Goal: Task Accomplishment & Management: Complete application form

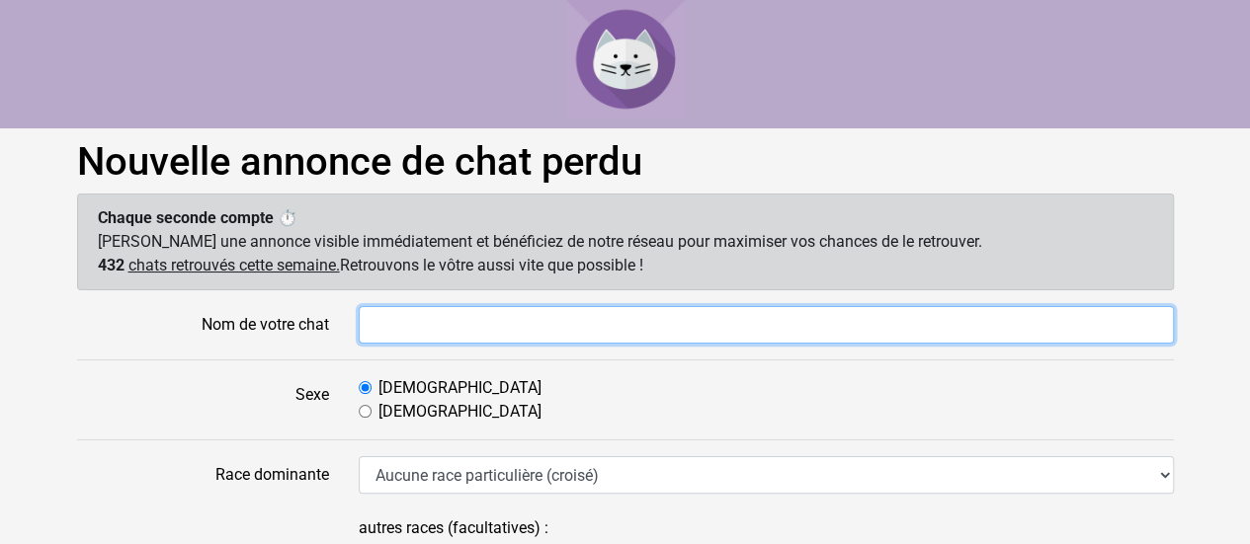
click at [516, 313] on input "Nom de votre chat" at bounding box center [766, 325] width 815 height 38
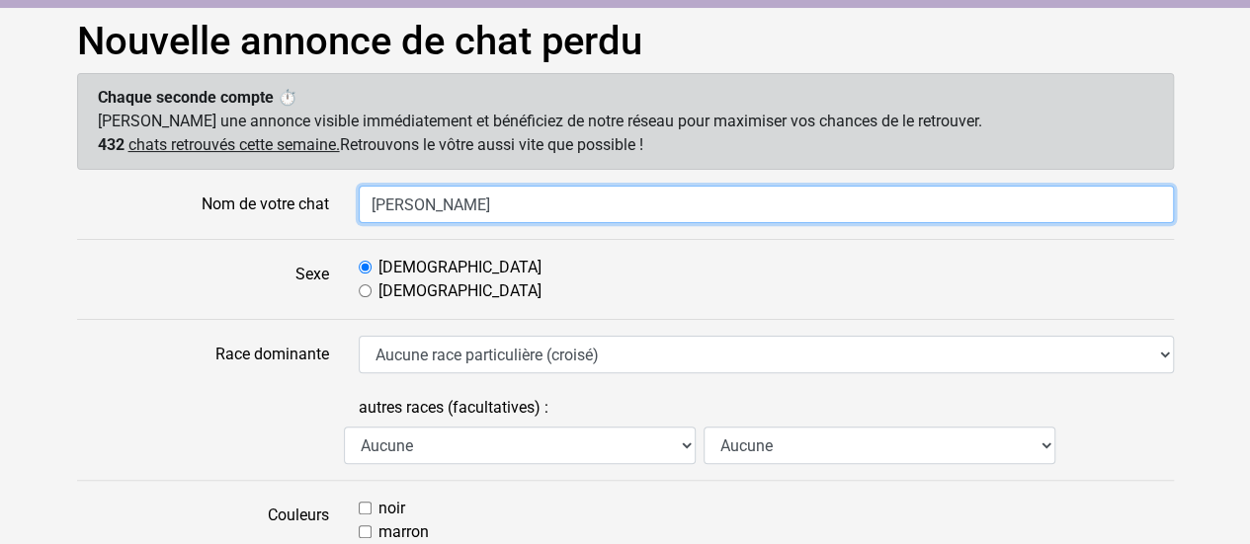
scroll to position [125, 0]
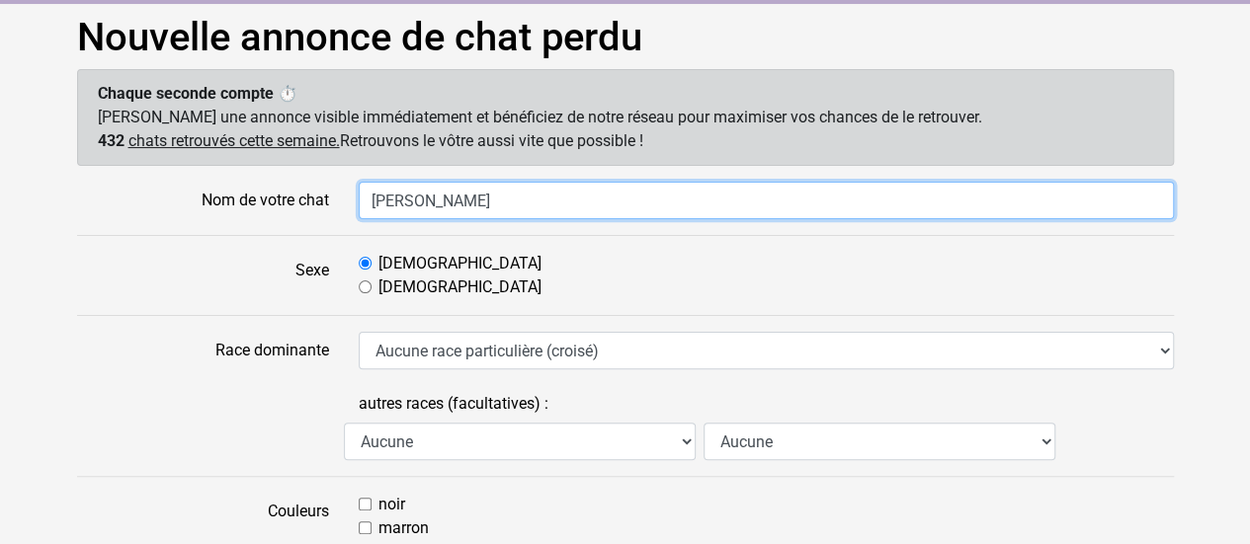
type input "Luth"
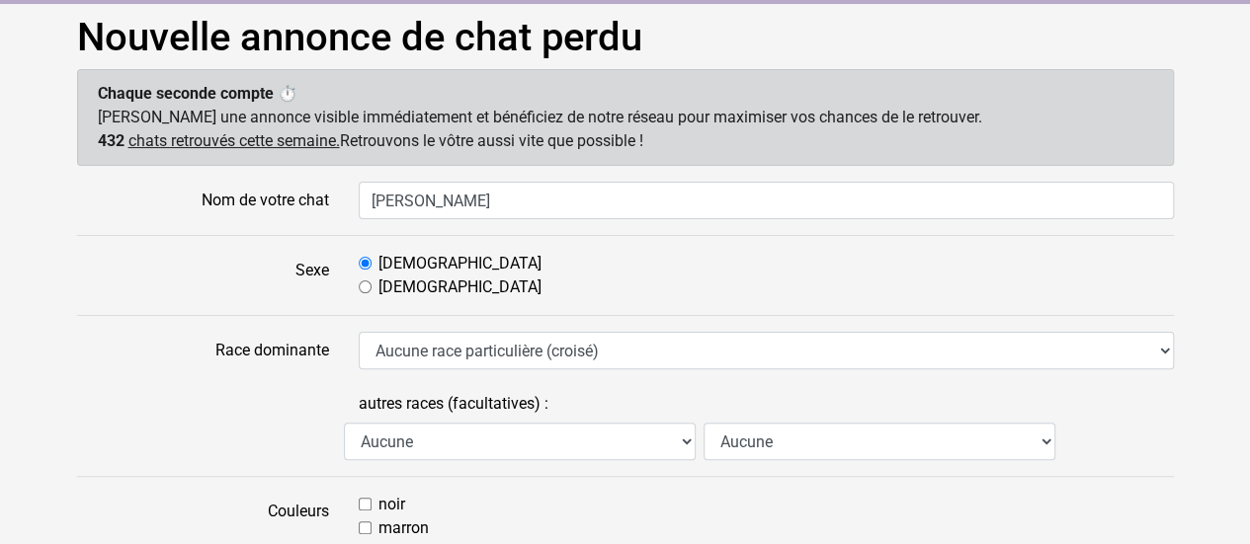
click at [364, 288] on input "Femelle" at bounding box center [365, 287] width 13 height 13
radio input "true"
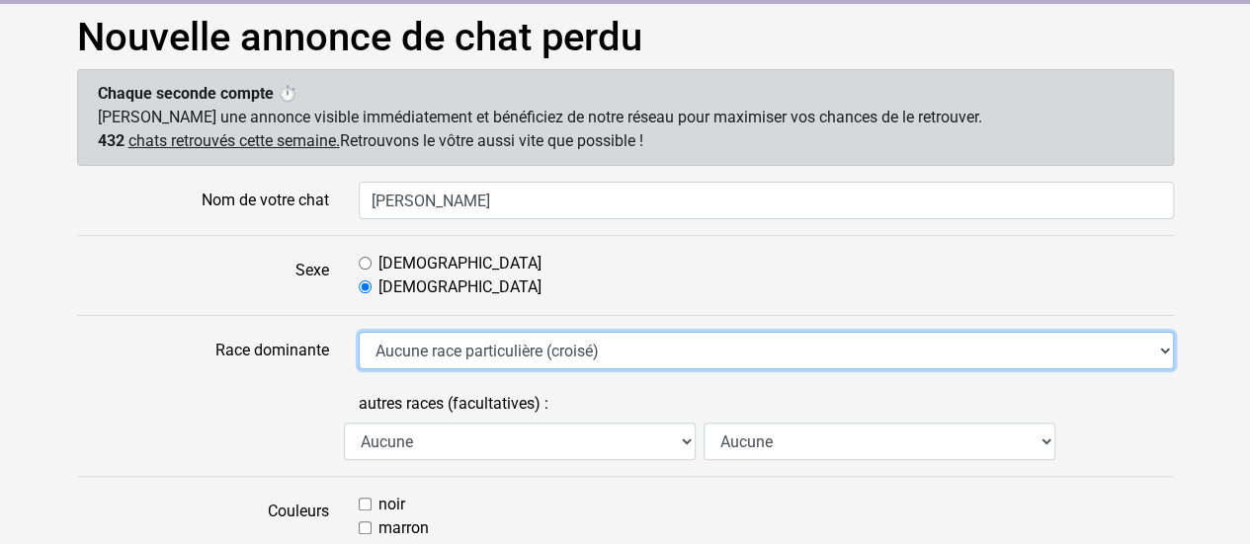
click at [451, 349] on select "Aucune race particulière (croisé) Abyssin Américain à poil dur American Bobtail…" at bounding box center [766, 351] width 815 height 38
select select "13"
click at [359, 332] on select "Aucune race particulière (croisé) Abyssin Américain à poil dur American Bobtail…" at bounding box center [766, 351] width 815 height 38
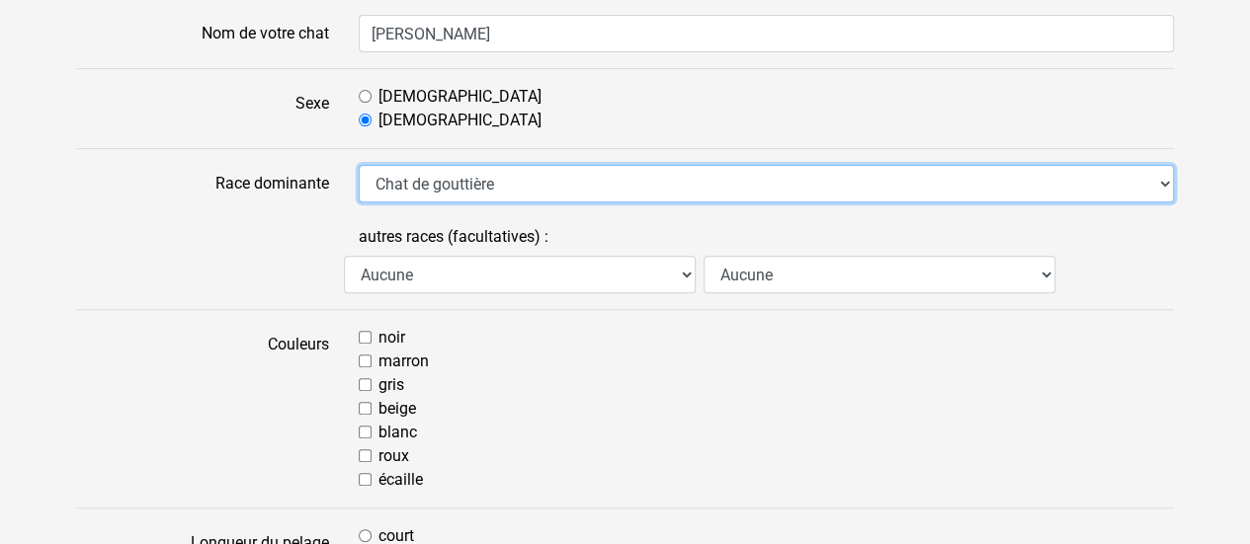
scroll to position [293, 0]
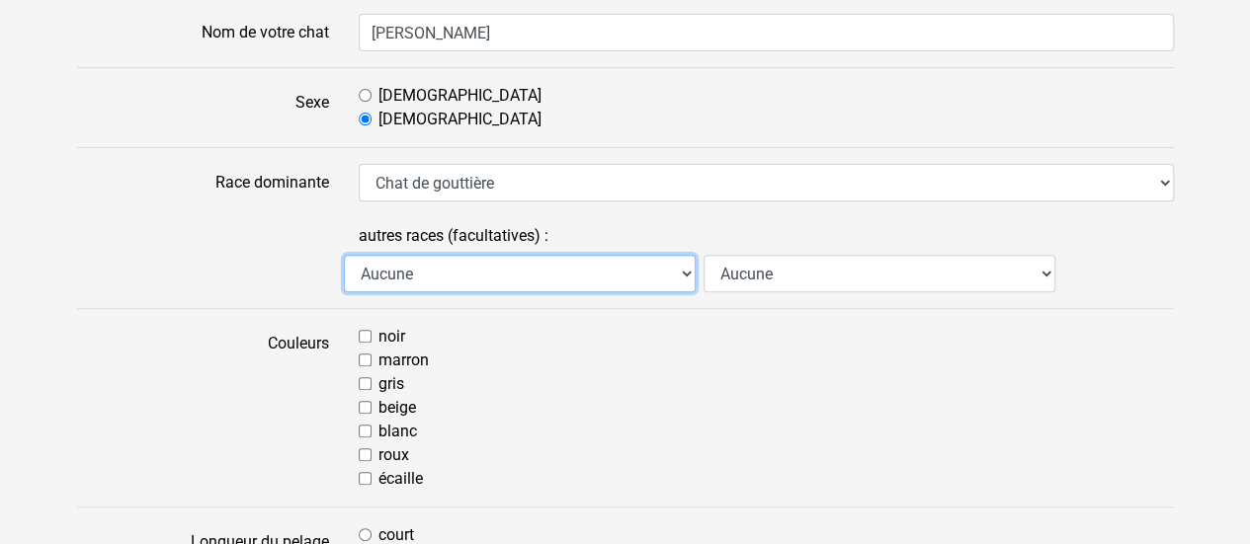
click at [540, 268] on select "Aucune Abyssin Américain à poil dur American Bobtail American Shorthair Angora …" at bounding box center [520, 274] width 352 height 38
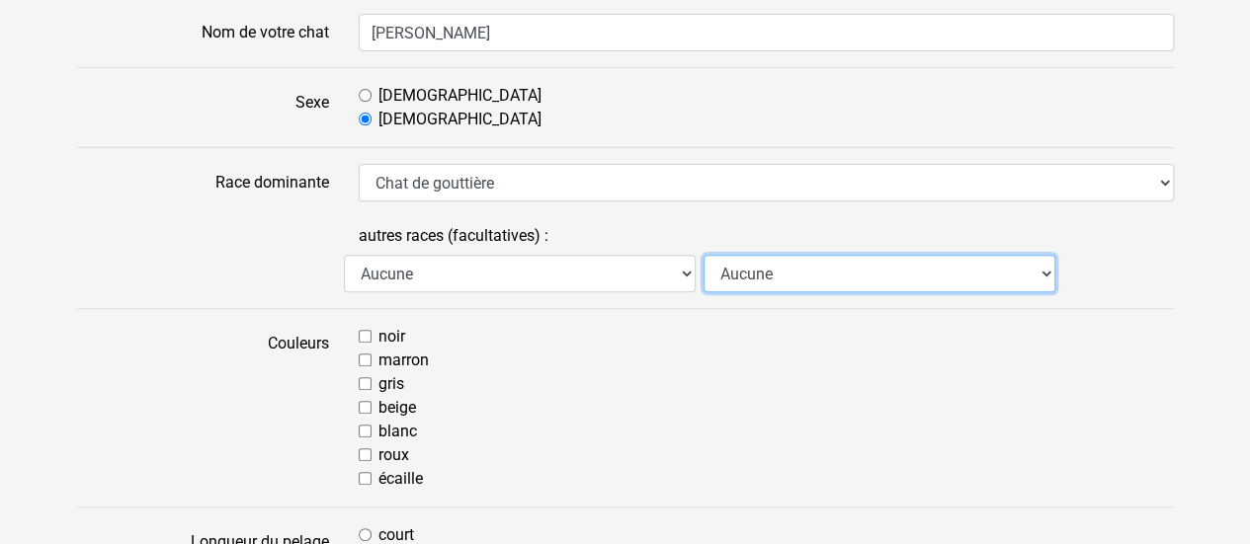
click at [772, 265] on select "Aucune Abyssin Américain à poil dur American Bobtail American Shorthair Angora …" at bounding box center [880, 274] width 352 height 38
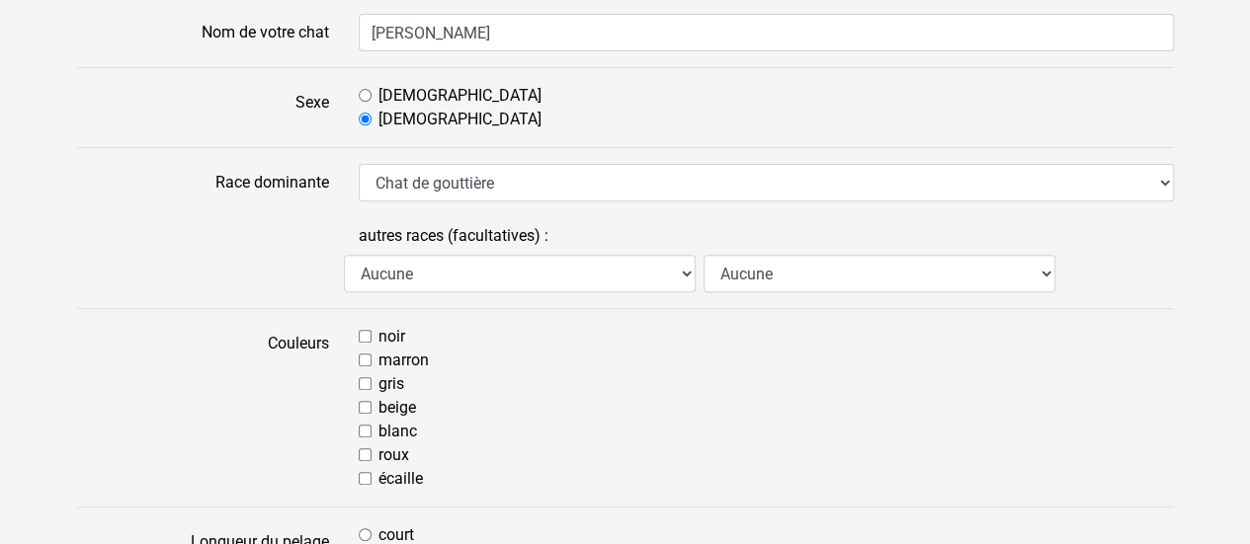
click at [889, 336] on div "noir" at bounding box center [766, 337] width 815 height 24
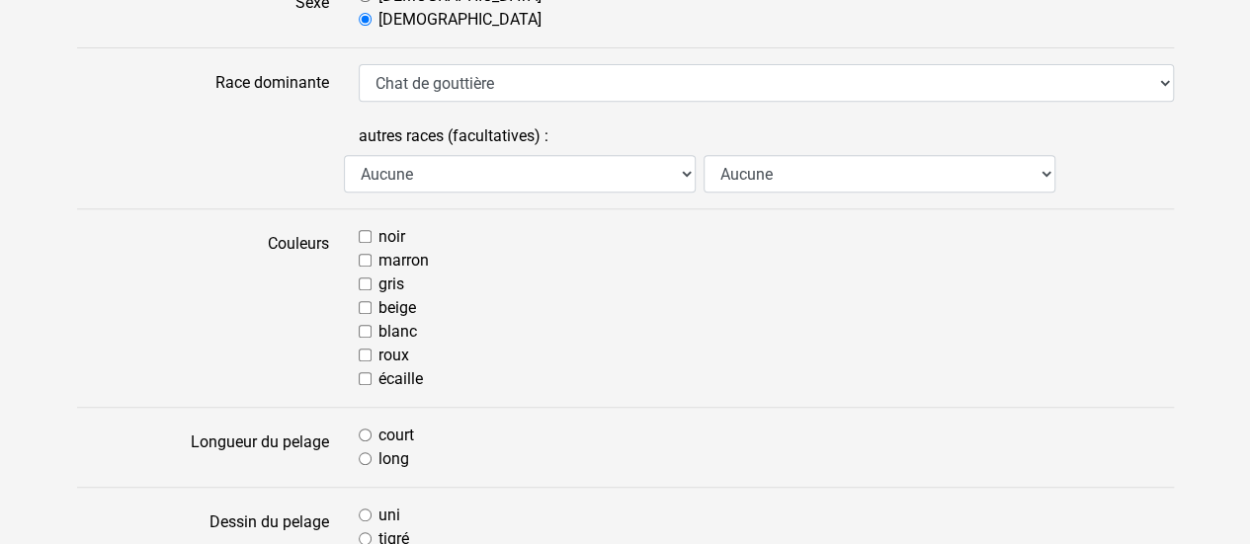
scroll to position [393, 0]
click at [361, 263] on input "marron" at bounding box center [365, 259] width 13 height 13
checkbox input "true"
click at [359, 230] on input "noir" at bounding box center [365, 235] width 13 height 13
checkbox input "true"
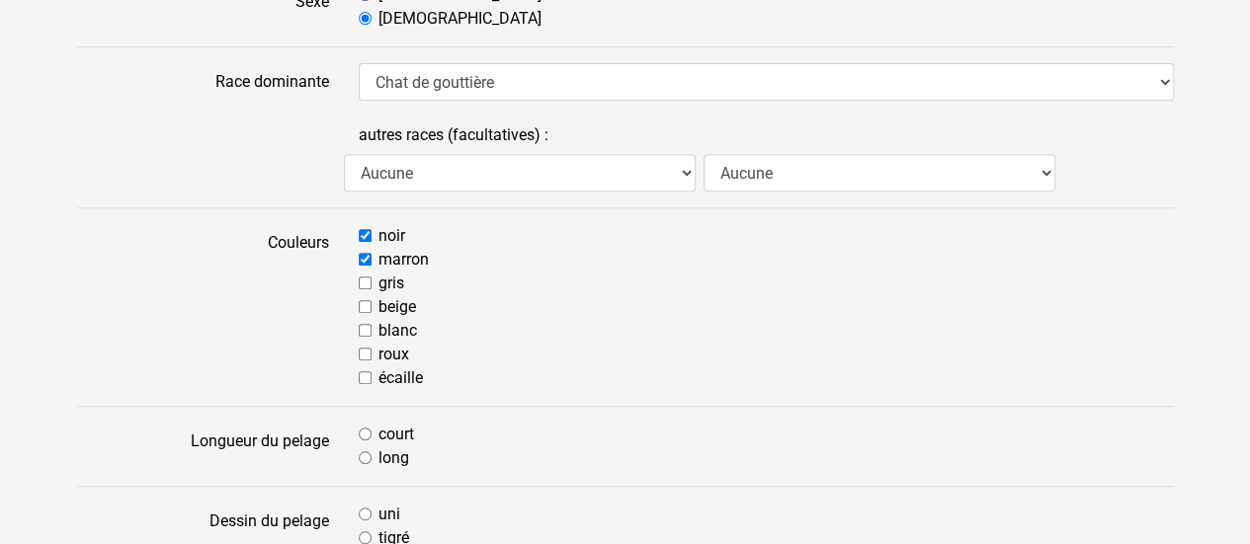
click at [587, 426] on div "court" at bounding box center [766, 435] width 815 height 24
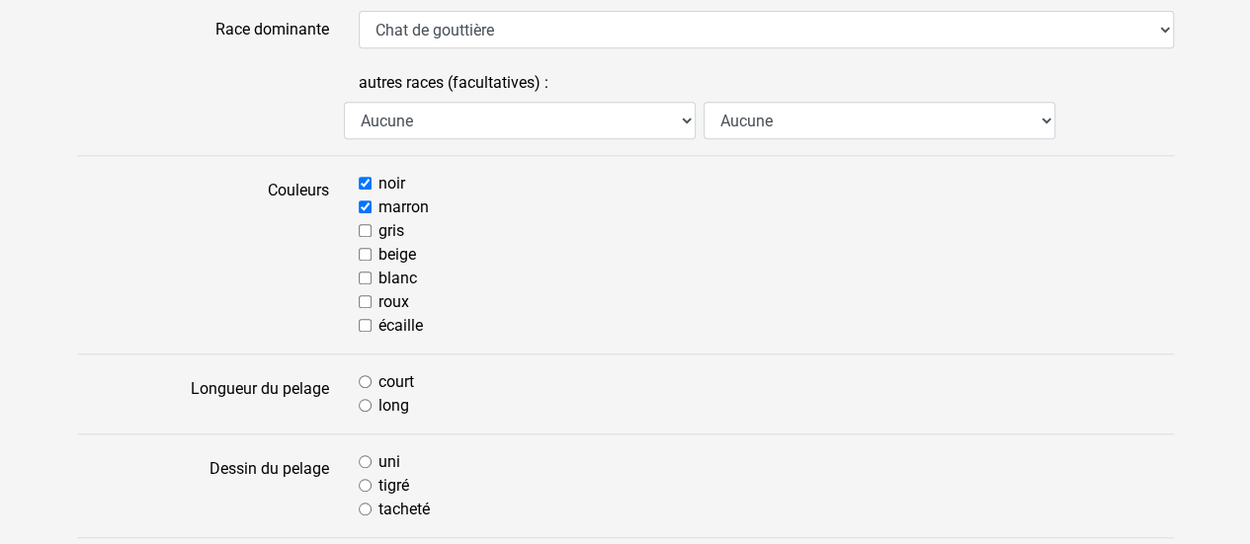
scroll to position [448, 0]
click at [366, 318] on input "écaille" at bounding box center [365, 323] width 13 height 13
checkbox input "true"
click at [364, 195] on div "marron" at bounding box center [766, 206] width 815 height 24
click at [359, 202] on input "marron" at bounding box center [365, 205] width 13 height 13
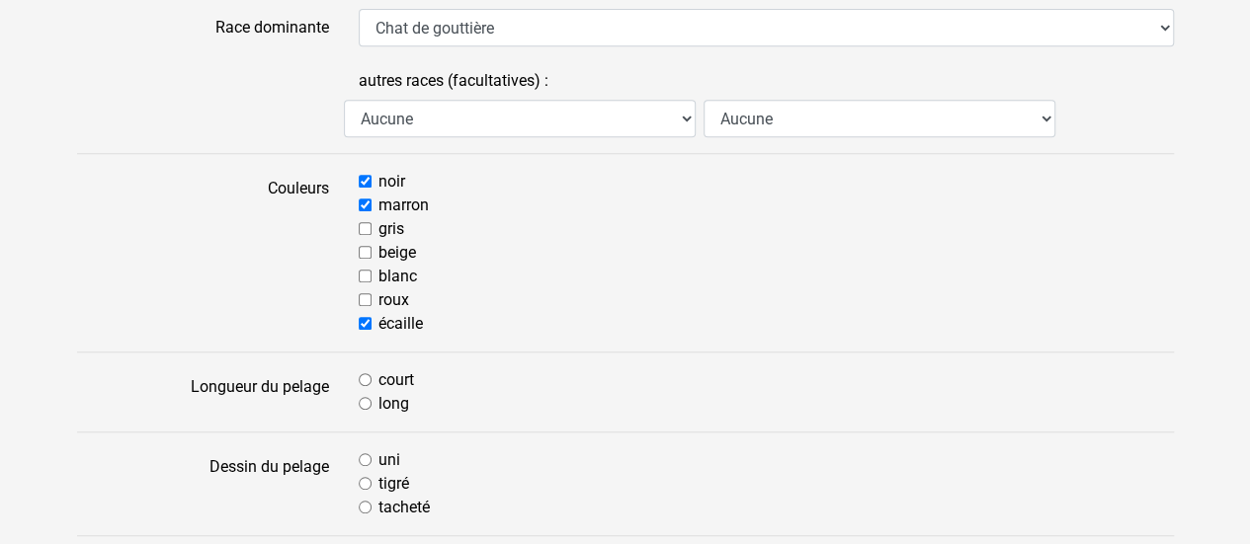
checkbox input "false"
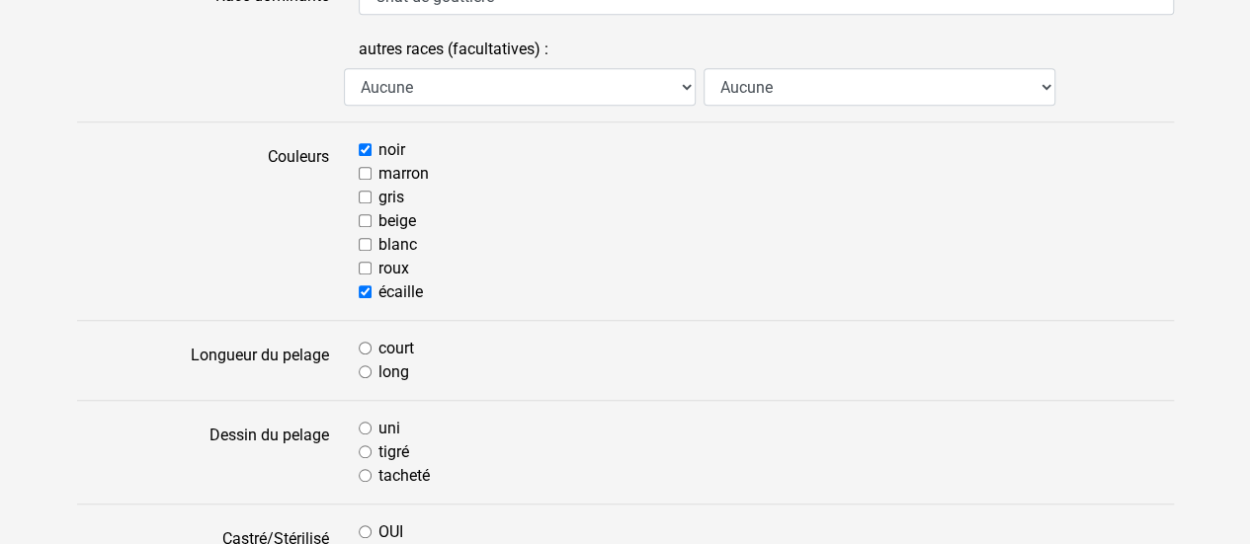
scroll to position [489, 0]
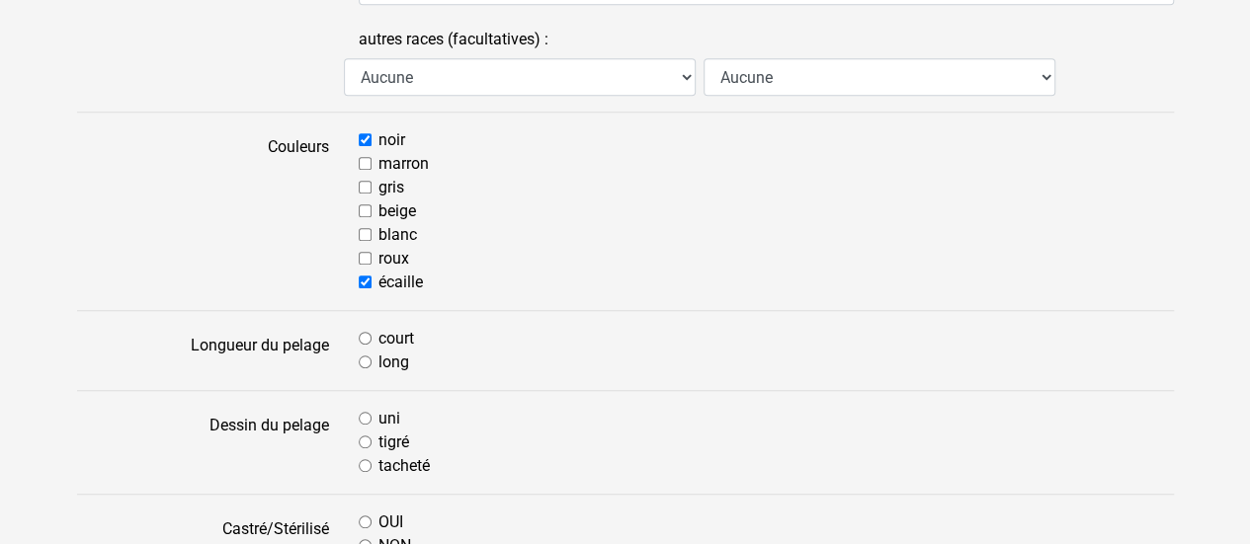
click at [363, 338] on input "court" at bounding box center [365, 338] width 13 height 13
radio input "true"
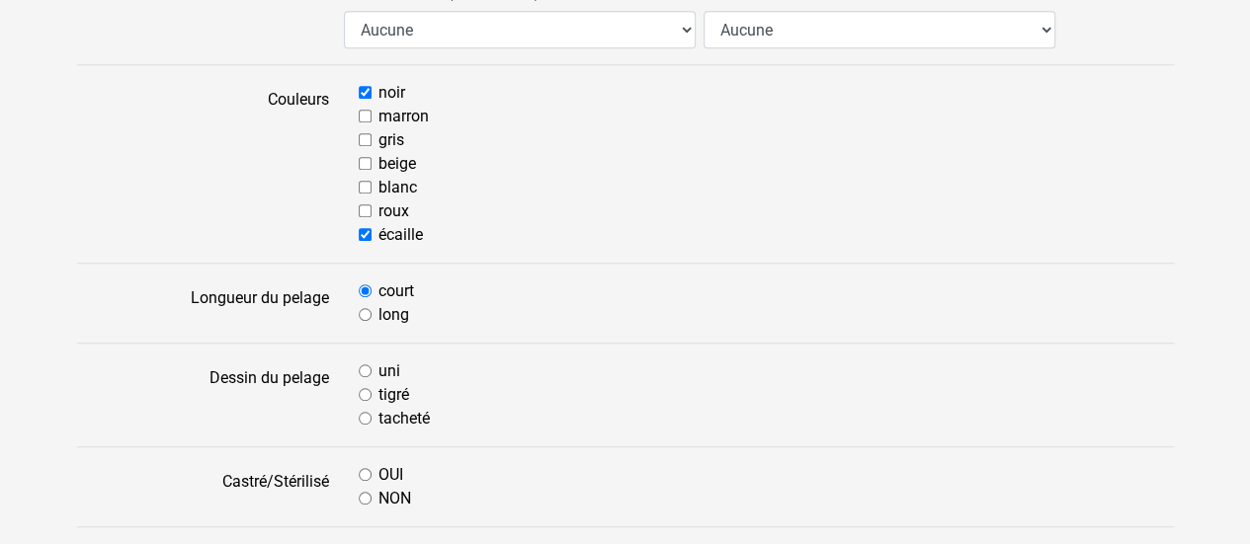
scroll to position [558, 0]
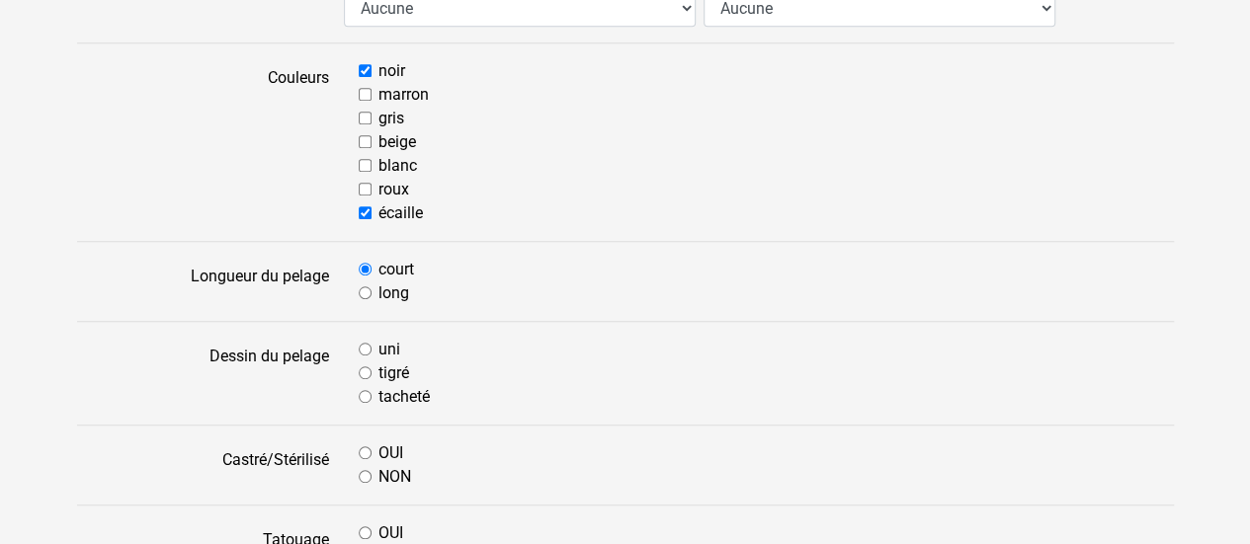
click at [357, 390] on div "uni tigré tacheté" at bounding box center [766, 373] width 845 height 71
click at [360, 390] on input "tacheté" at bounding box center [365, 396] width 13 height 13
radio input "true"
click at [363, 448] on input "OUI" at bounding box center [365, 453] width 13 height 13
radio input "true"
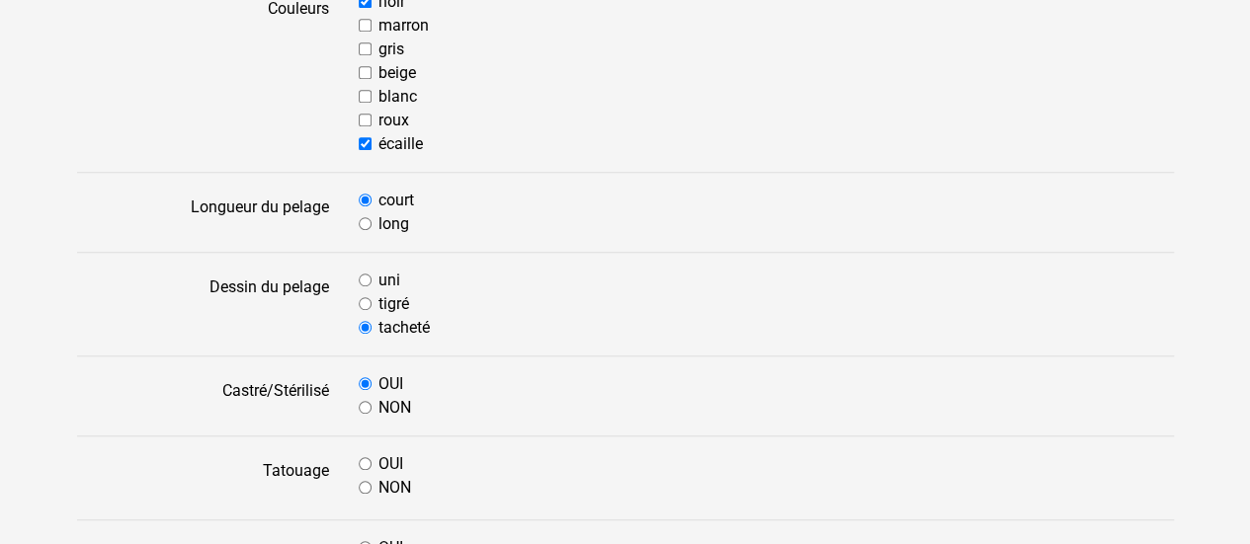
scroll to position [676, 0]
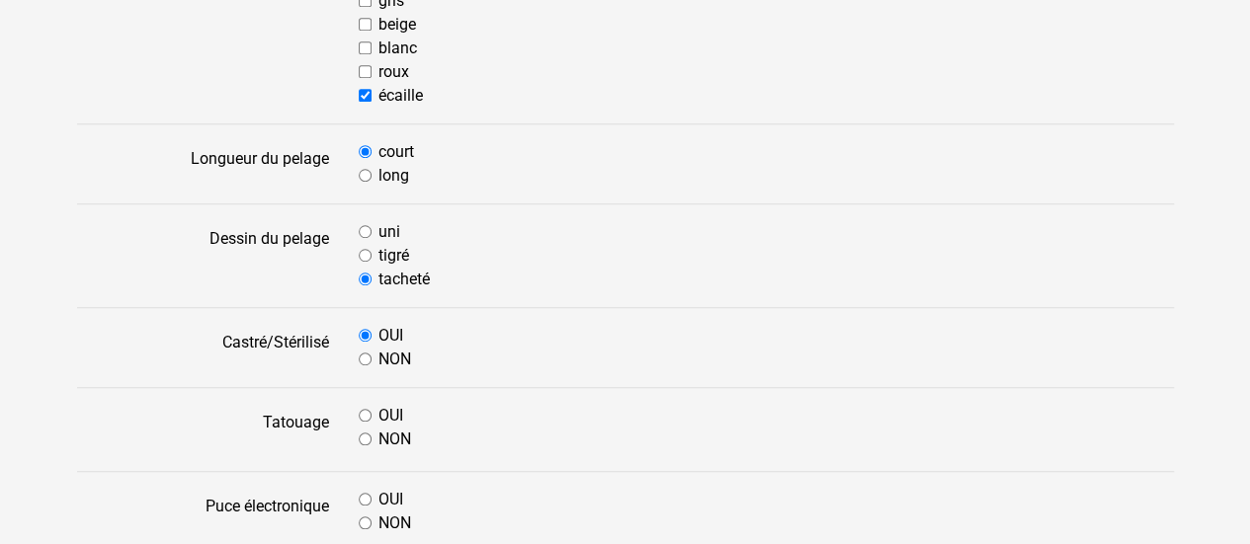
click at [364, 434] on input "NON" at bounding box center [365, 439] width 13 height 13
radio input "true"
click at [366, 494] on input "OUI" at bounding box center [365, 499] width 13 height 13
radio input "true"
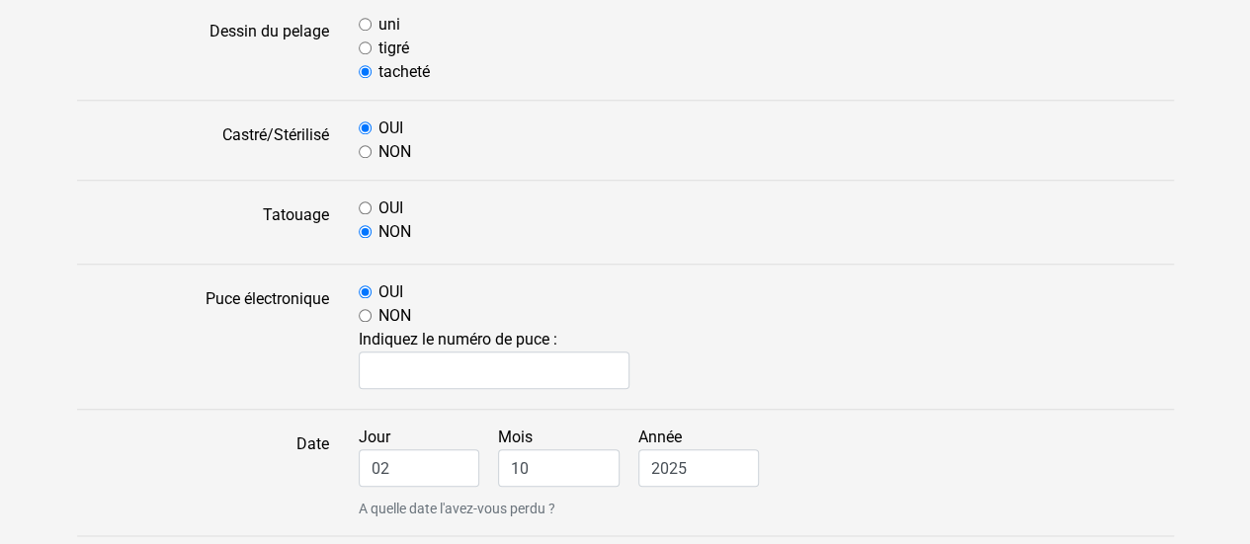
scroll to position [884, 0]
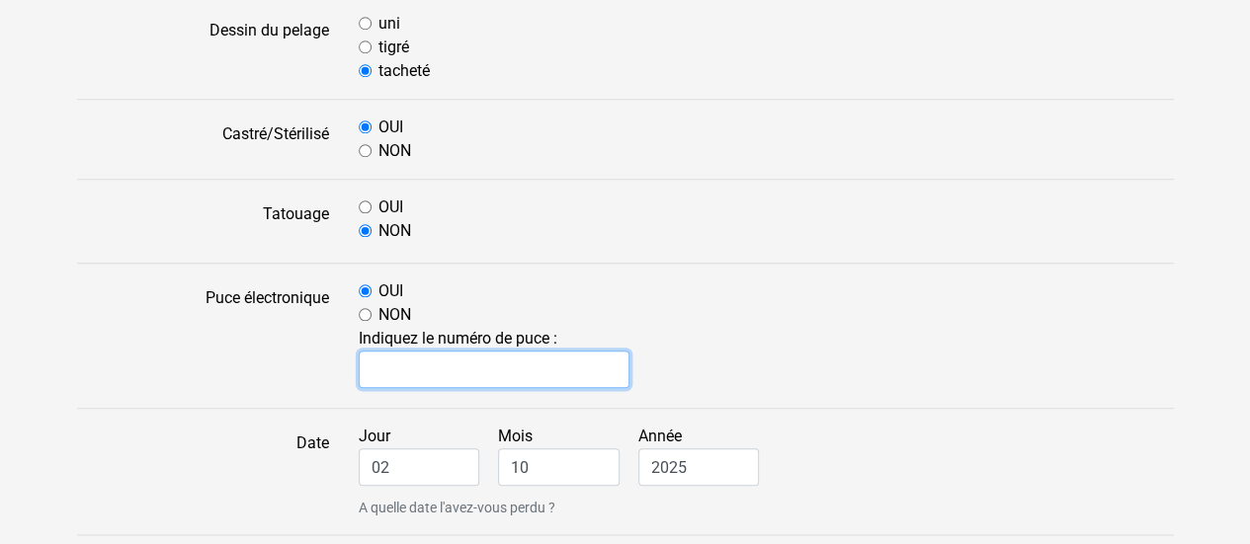
click at [455, 380] on input "text" at bounding box center [495, 370] width 272 height 38
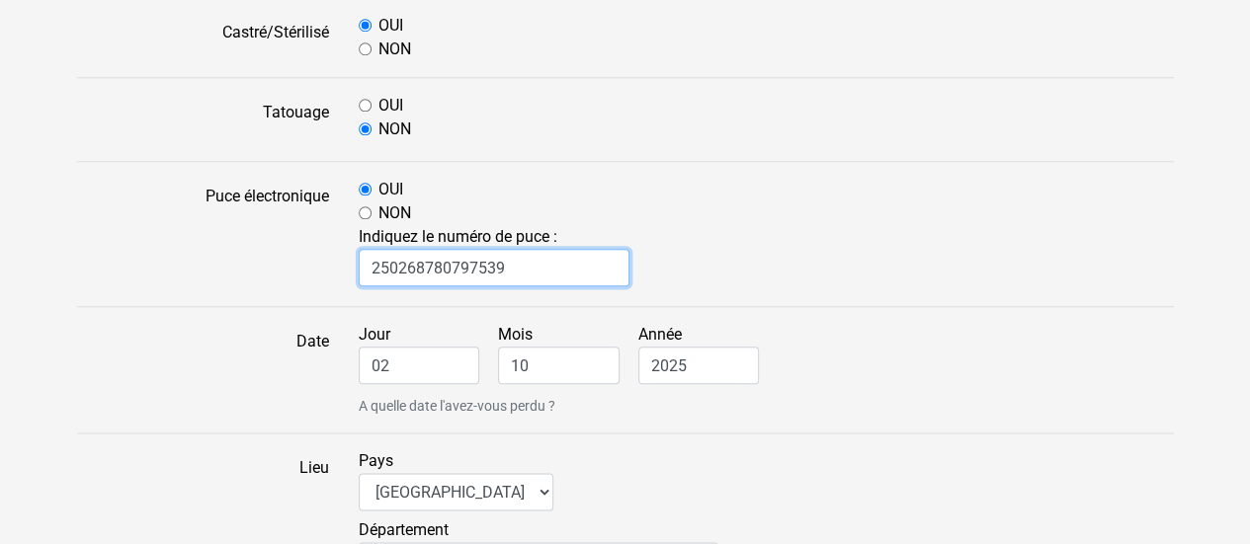
scroll to position [991, 0]
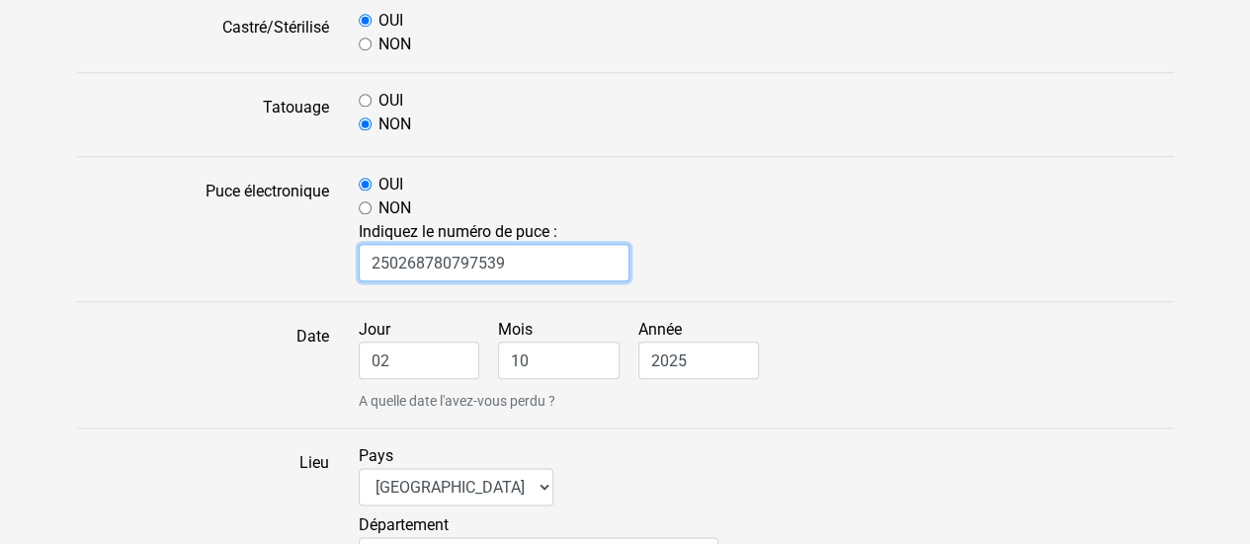
type input "250268780797539"
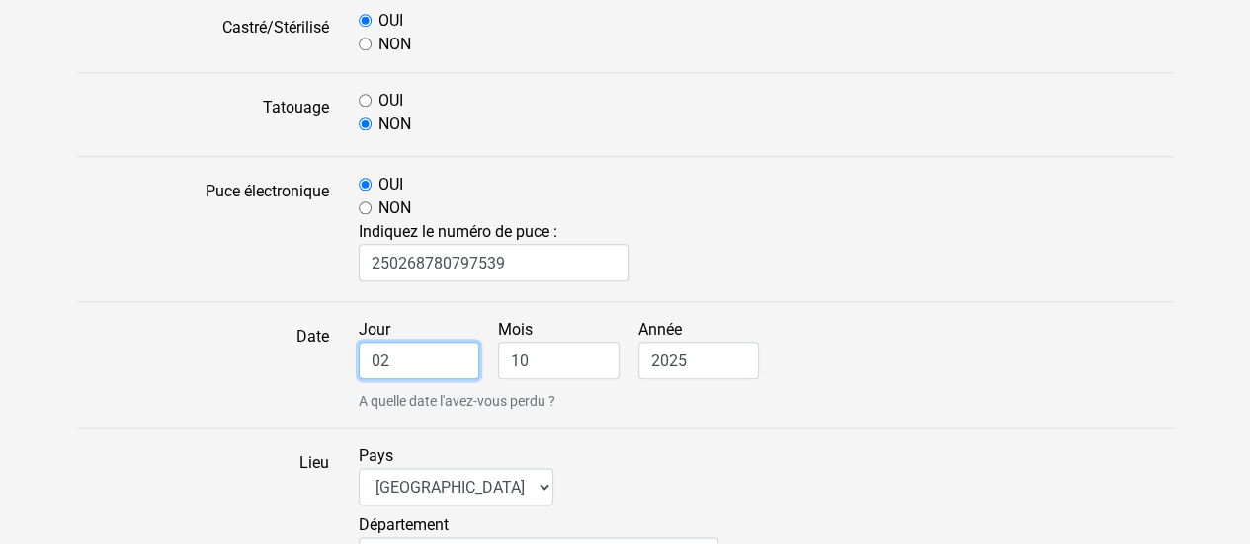
click at [429, 365] on input "02" at bounding box center [420, 361] width 122 height 38
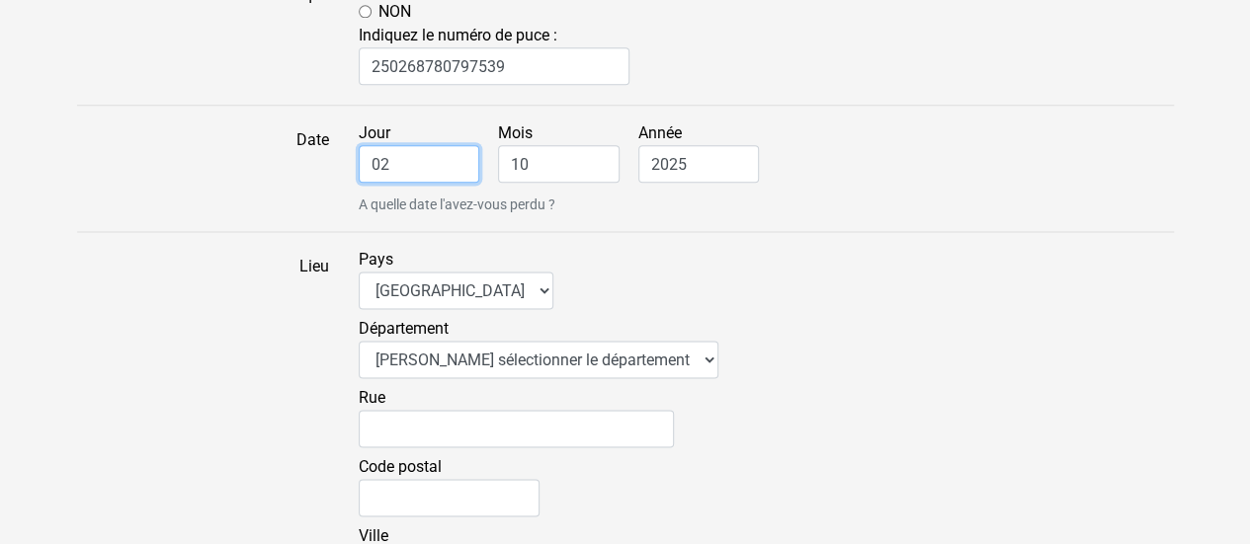
scroll to position [1192, 0]
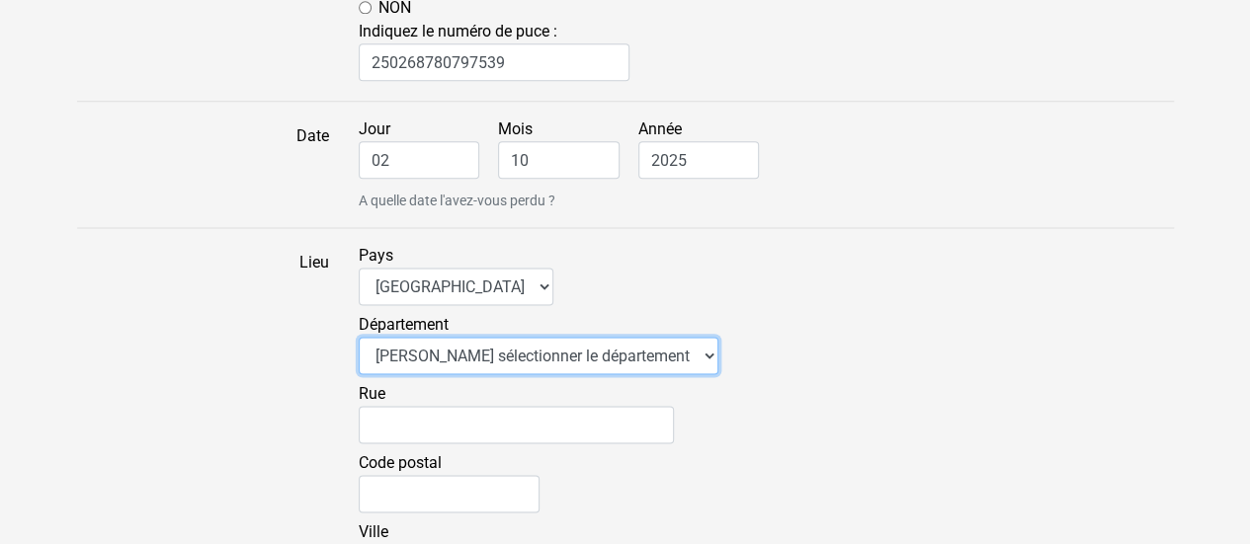
click at [571, 367] on select "Veuillez sélectionner le département 01 - Ain 02 - Aisne 03 - Allier 04 - Alpes…" at bounding box center [539, 356] width 360 height 38
select select "34"
click at [359, 337] on select "Veuillez sélectionner le département 01 - Ain 02 - Aisne 03 - Allier 04 - Alpes…" at bounding box center [539, 356] width 360 height 38
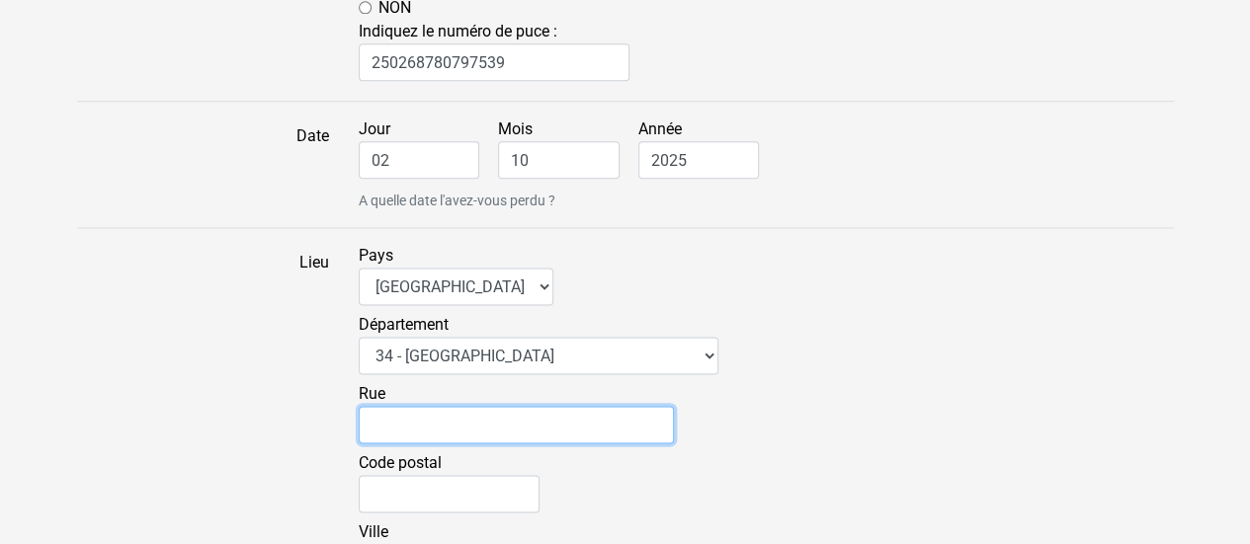
click at [403, 424] on input "Rue" at bounding box center [516, 425] width 315 height 38
type input "("
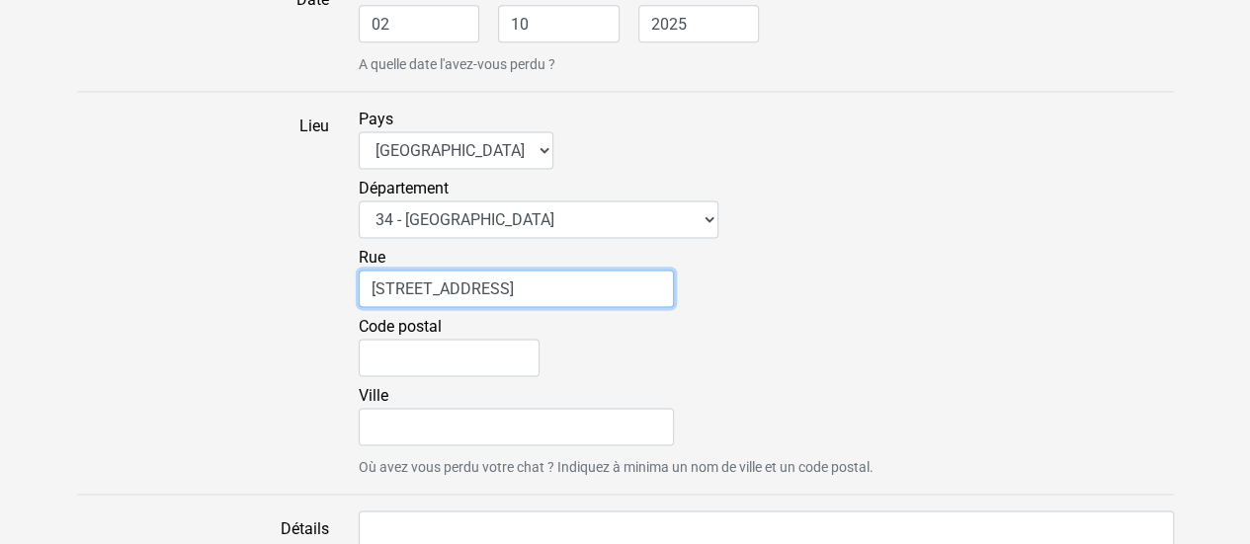
scroll to position [1336, 0]
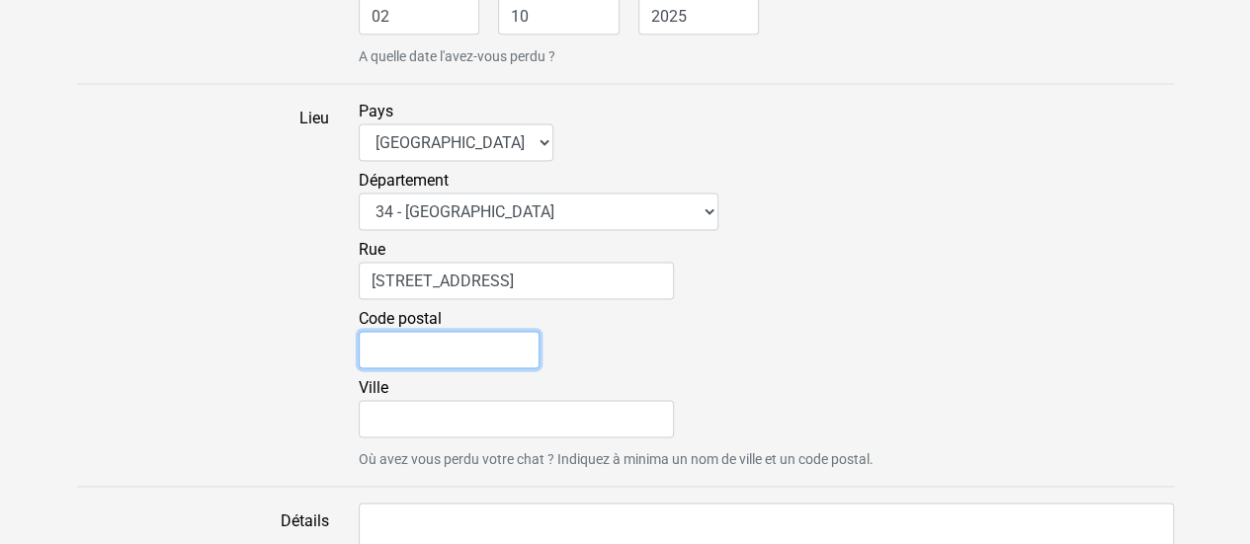
click at [416, 359] on input "Code postal" at bounding box center [449, 350] width 181 height 38
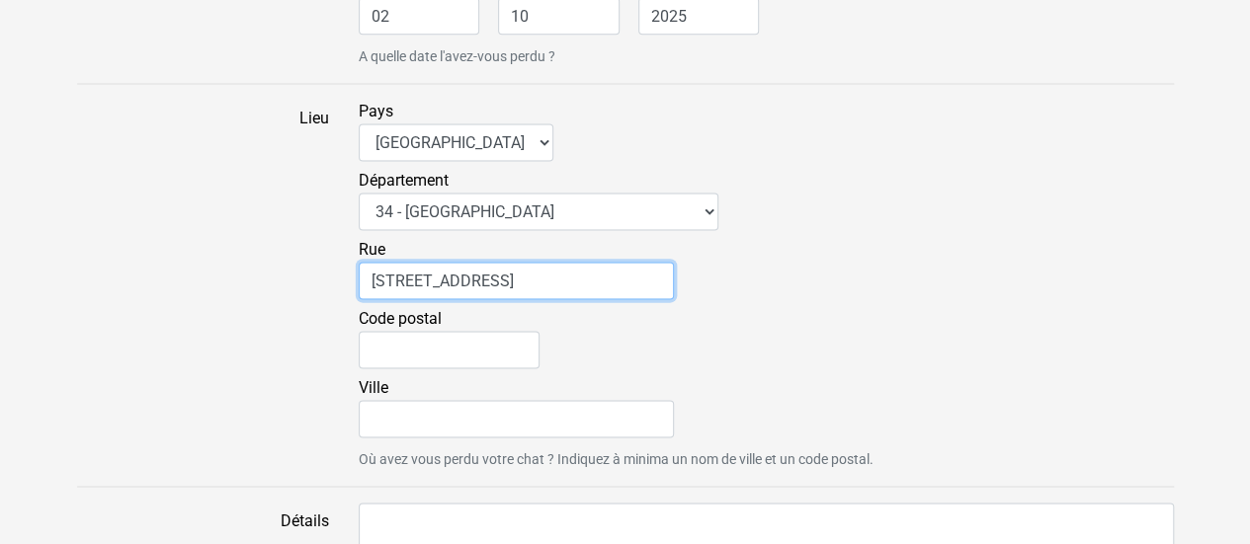
click at [387, 278] on input "5 Rue des Orchidéees" at bounding box center [516, 281] width 315 height 38
type input "Rue des Orchidéees"
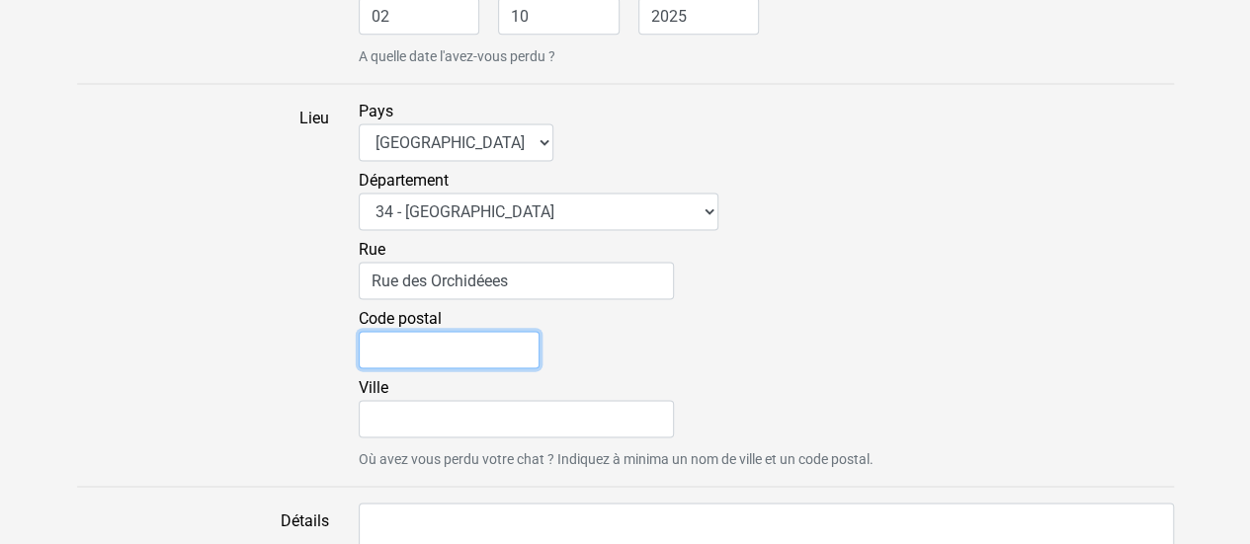
click at [401, 359] on input "Code postal" at bounding box center [449, 350] width 181 height 38
type input "34000"
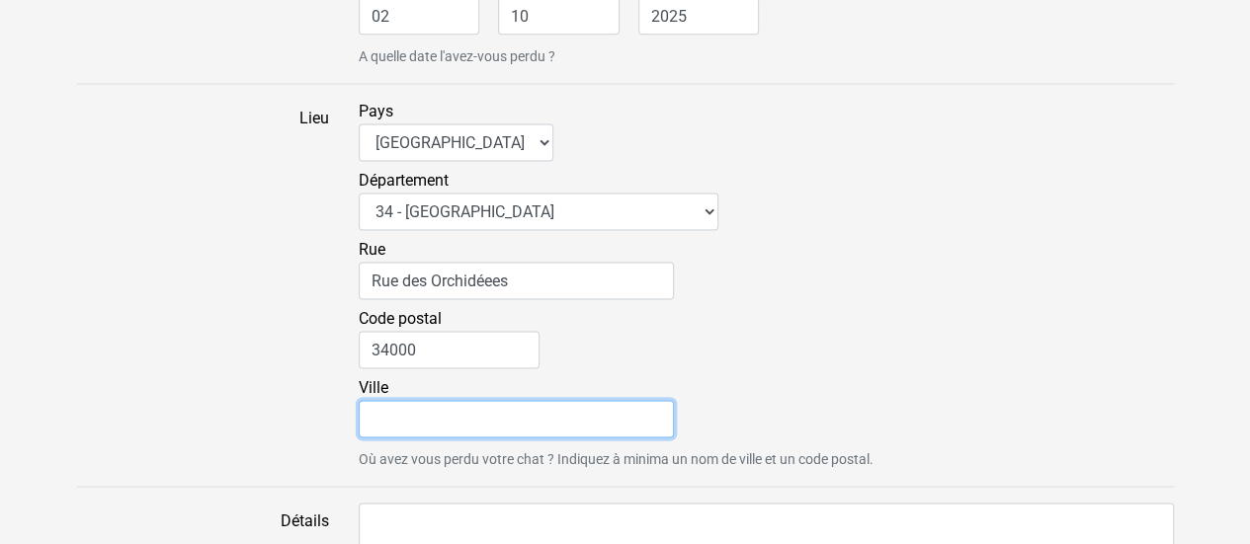
click at [397, 414] on input "Ville" at bounding box center [516, 419] width 315 height 38
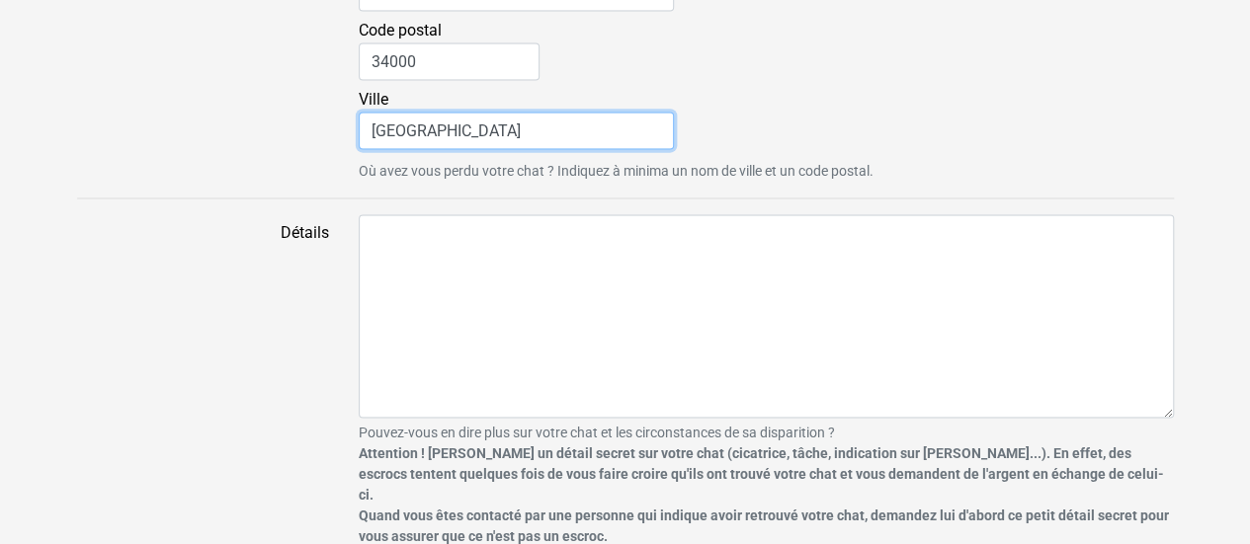
scroll to position [1686, 0]
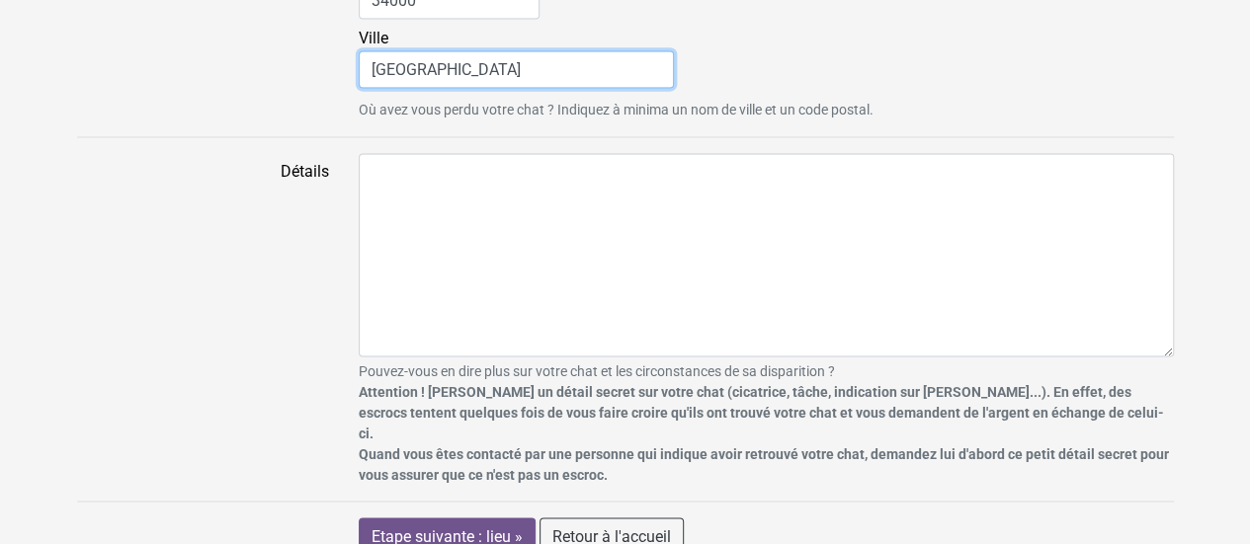
type input "MONTPELLIER"
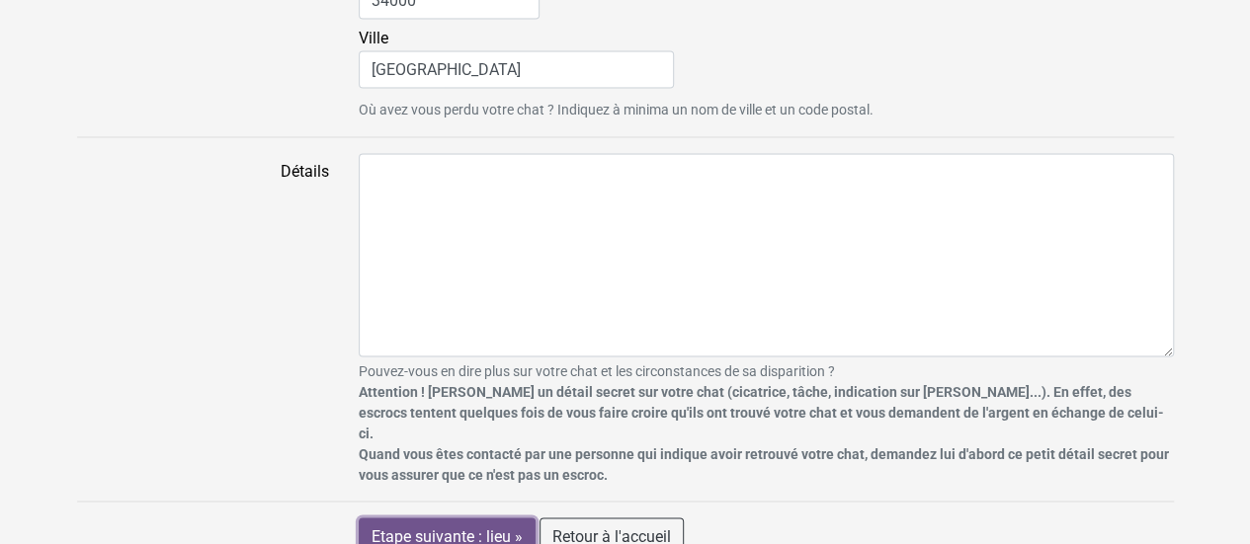
click at [434, 518] on input "Etape suivante : lieu »" at bounding box center [447, 537] width 177 height 38
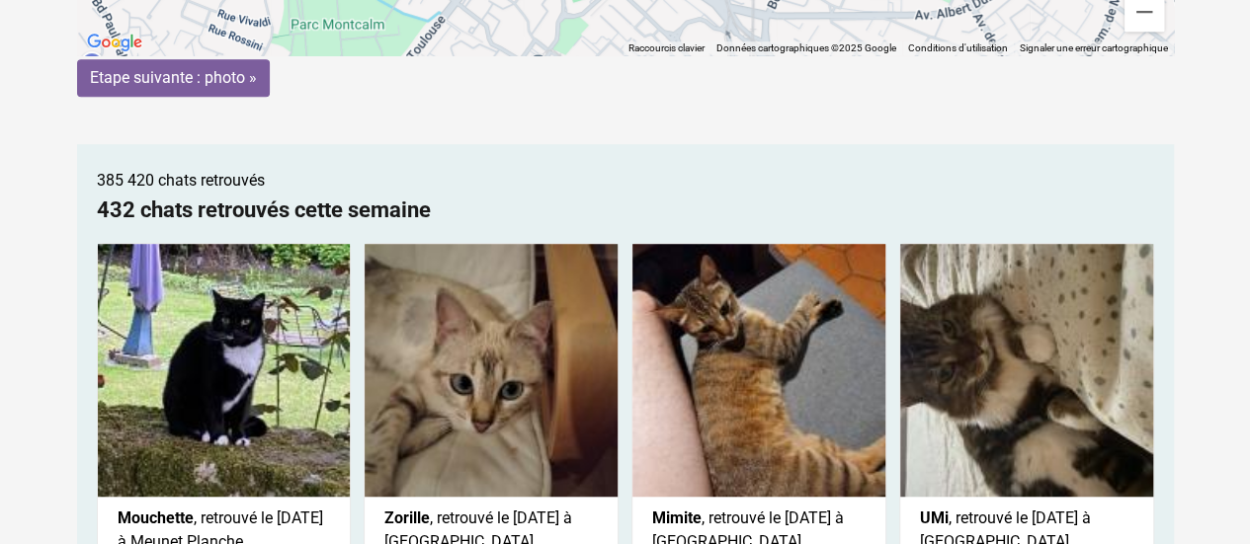
scroll to position [511, 0]
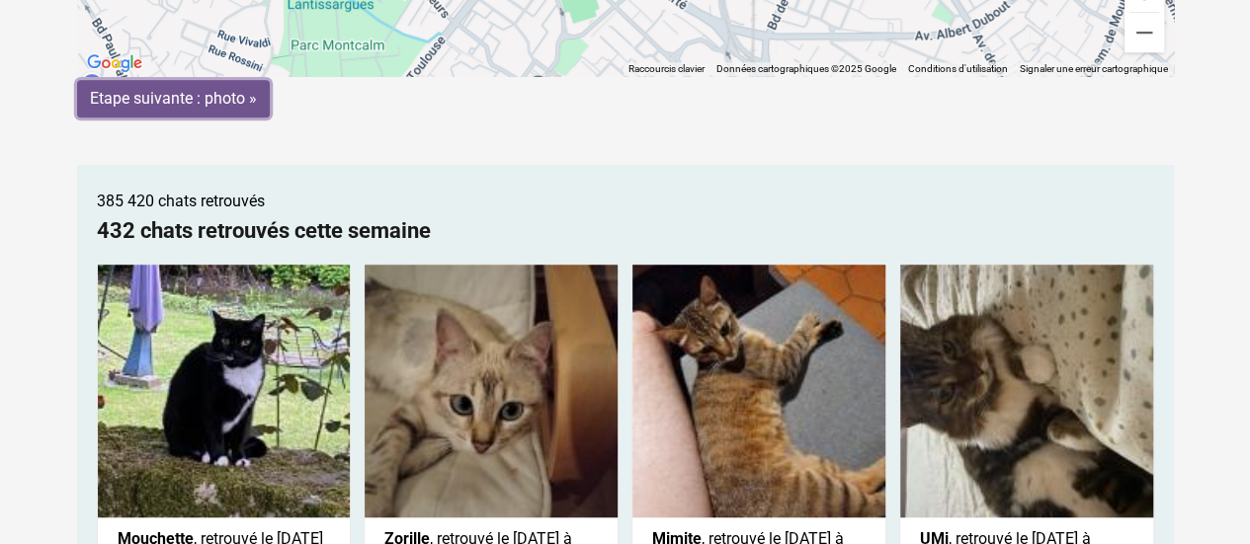
click at [247, 98] on input "Etape suivante : photo »" at bounding box center [173, 99] width 193 height 38
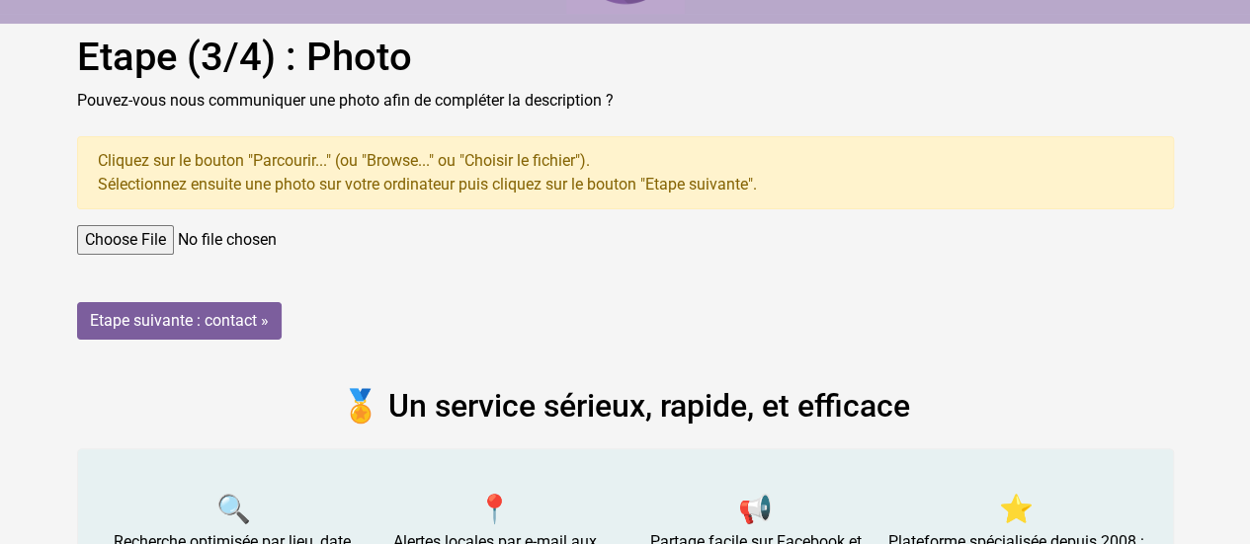
scroll to position [114, 0]
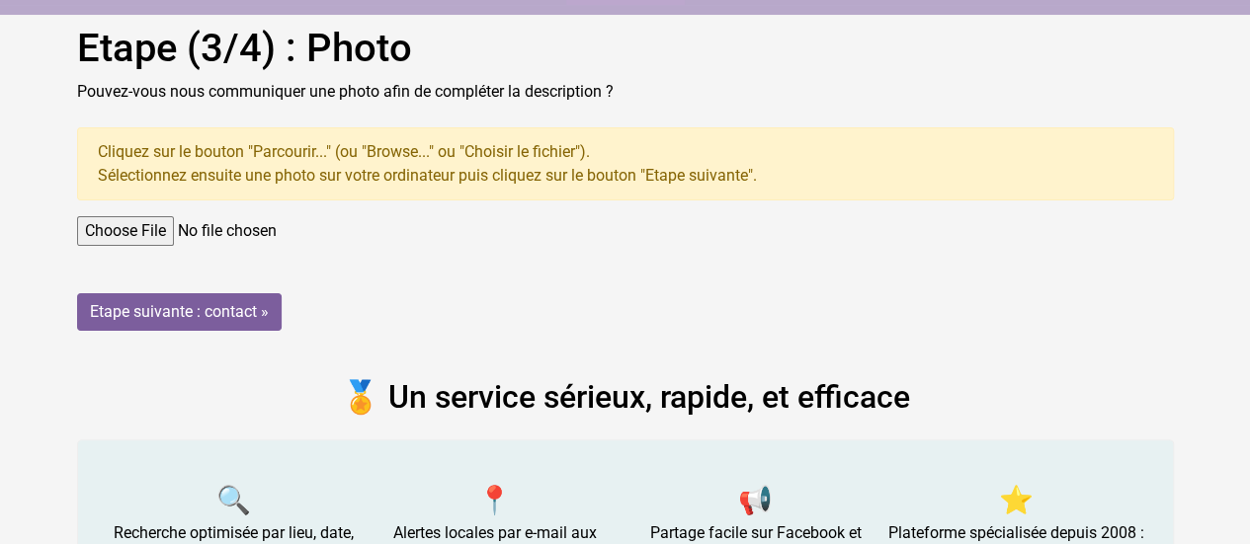
click at [144, 227] on input "file" at bounding box center [625, 231] width 1097 height 30
type input "C:\fakepath\1000090194.jpg"
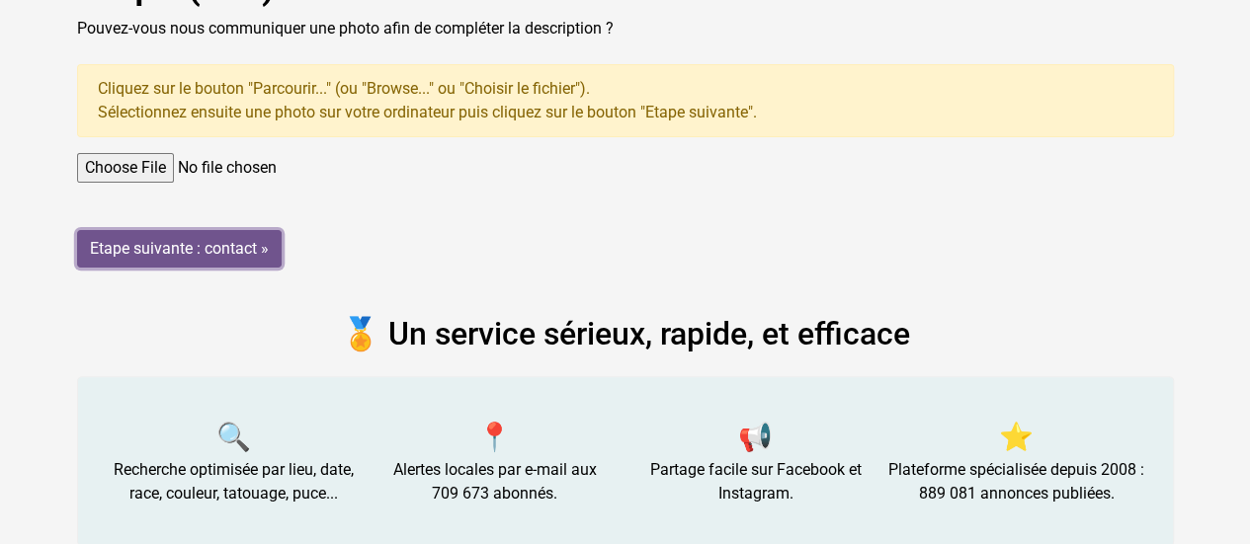
click at [263, 258] on input "Etape suivante : contact »" at bounding box center [179, 249] width 205 height 38
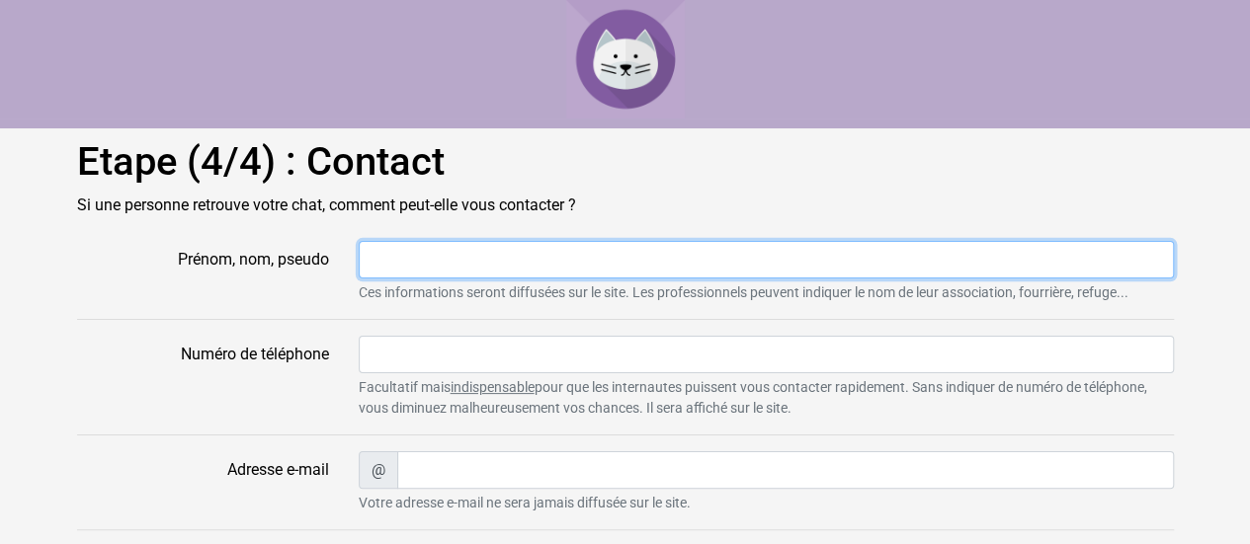
click at [447, 277] on input "Prénom, nom, pseudo" at bounding box center [766, 260] width 815 height 38
type input "Clem"
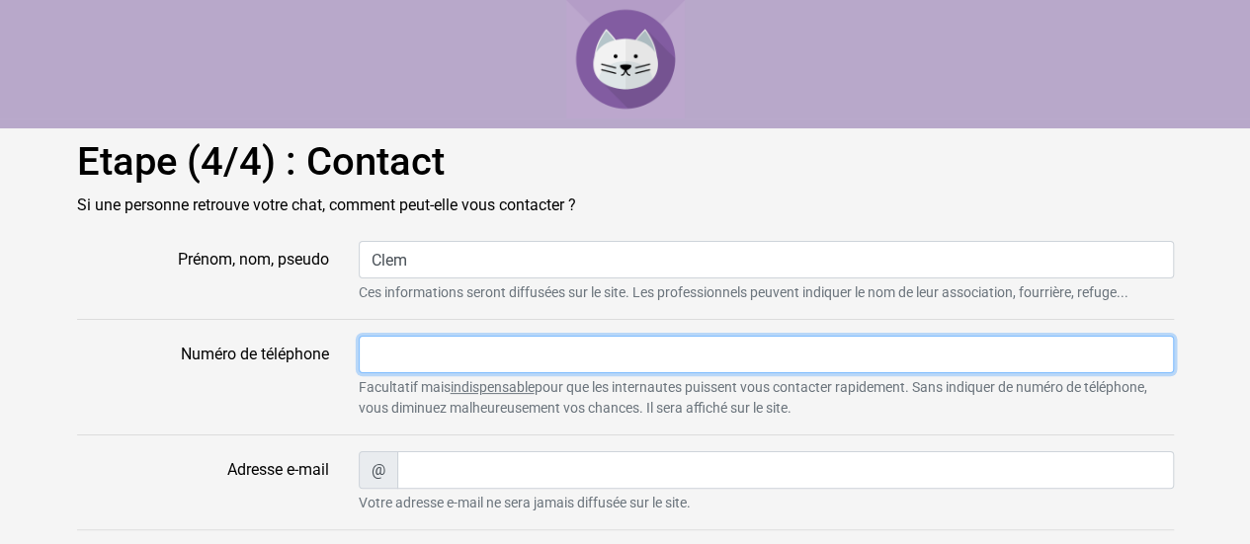
click at [416, 363] on input "Numéro de téléphone" at bounding box center [766, 355] width 815 height 38
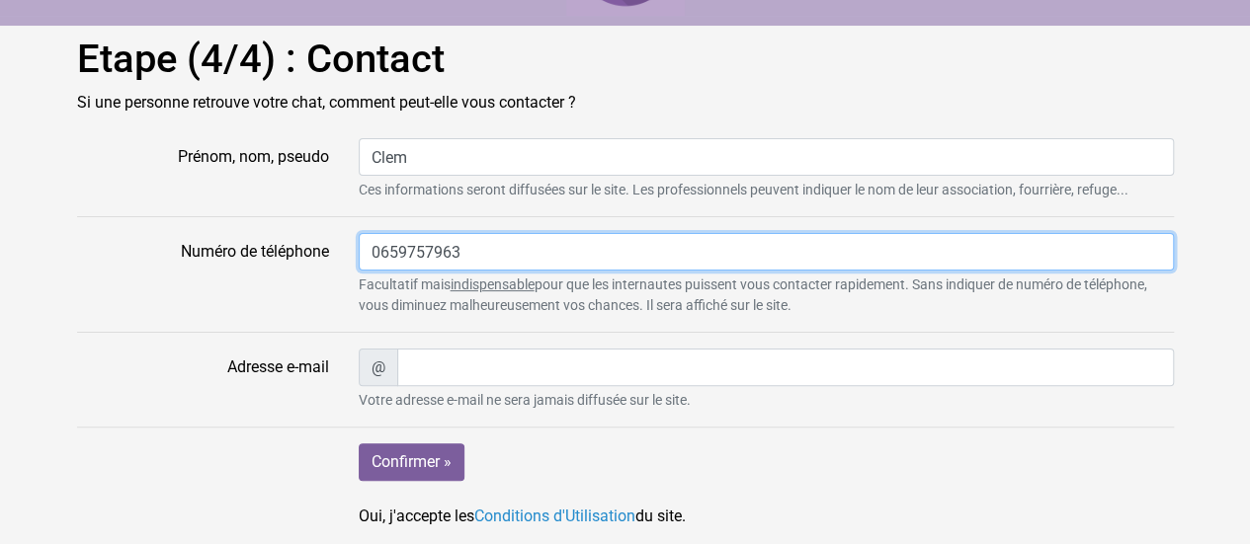
scroll to position [104, 0]
type input "0659757963"
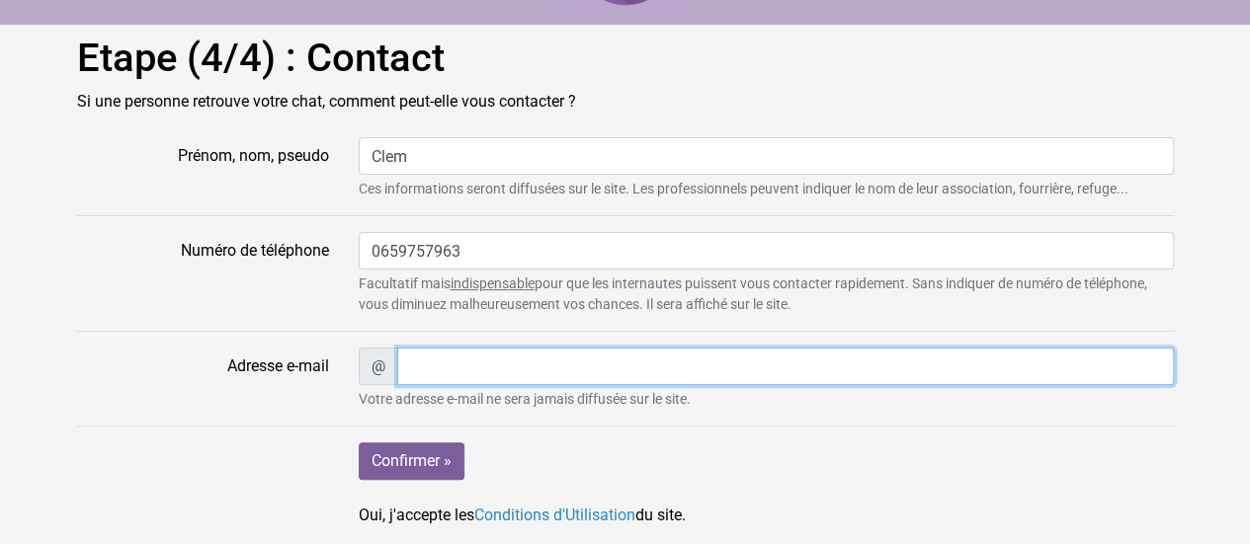
click at [449, 373] on input "Adresse e-mail" at bounding box center [785, 367] width 777 height 38
type input "c"
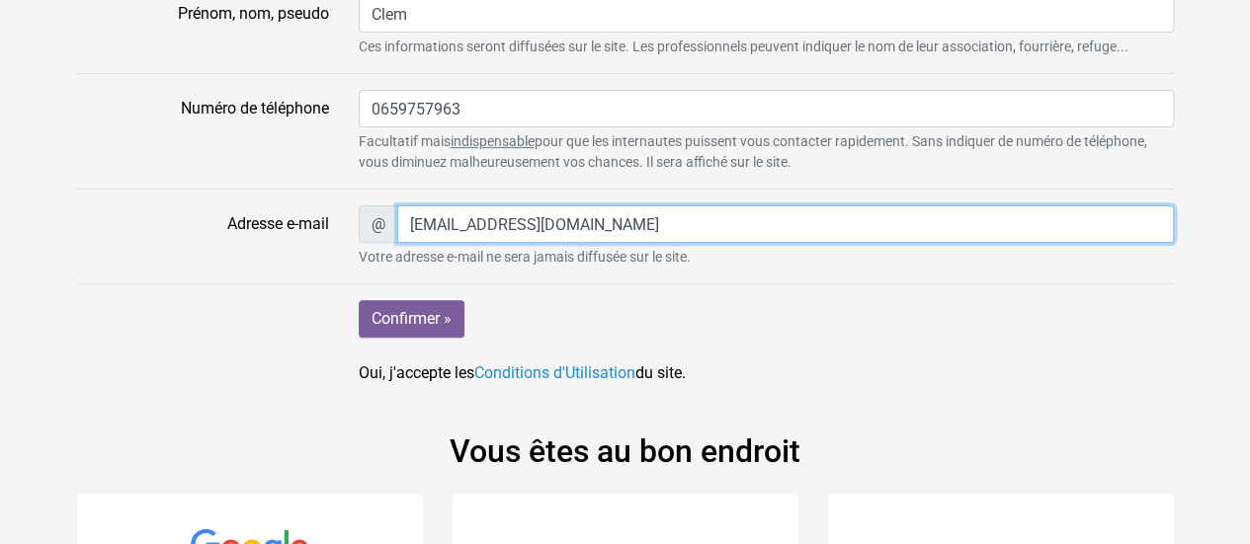
scroll to position [250, 0]
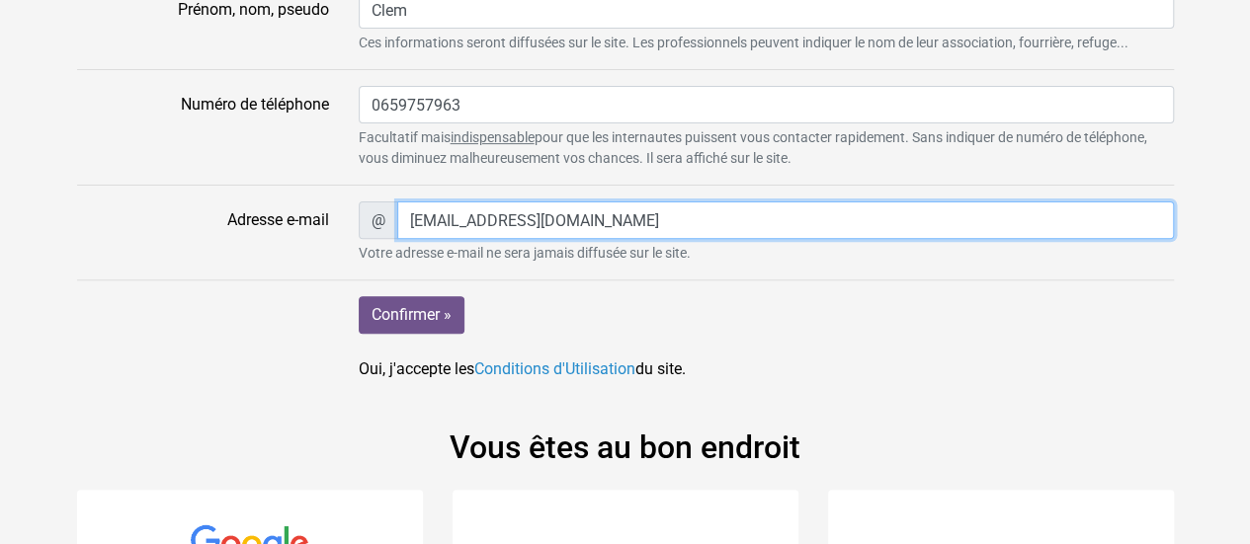
type input "bowbychou@gmail.com"
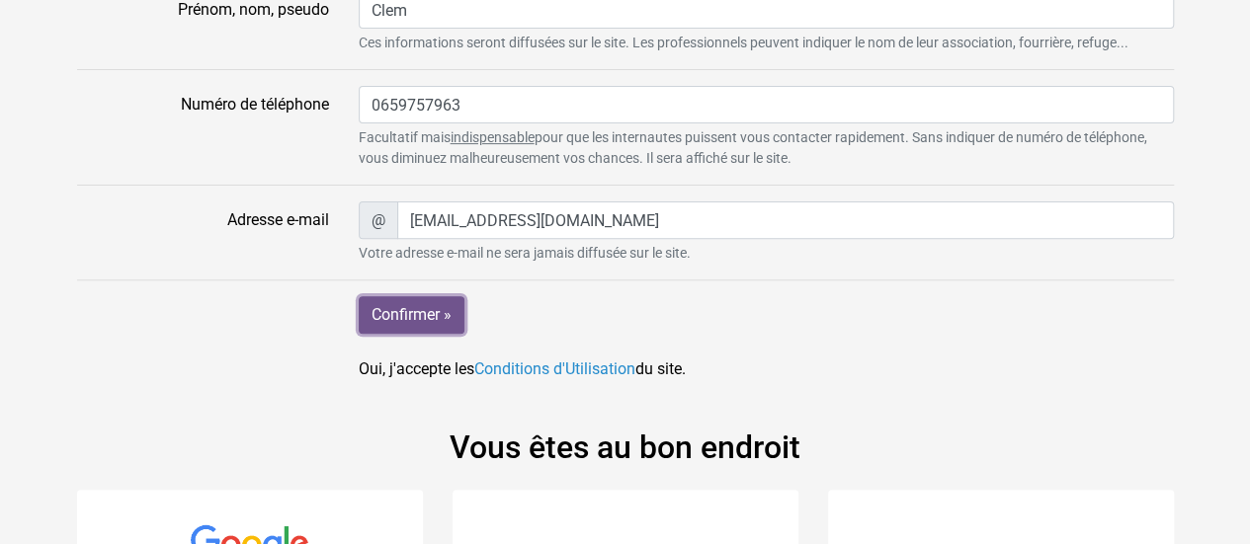
click at [442, 329] on input "Confirmer »" at bounding box center [412, 315] width 106 height 38
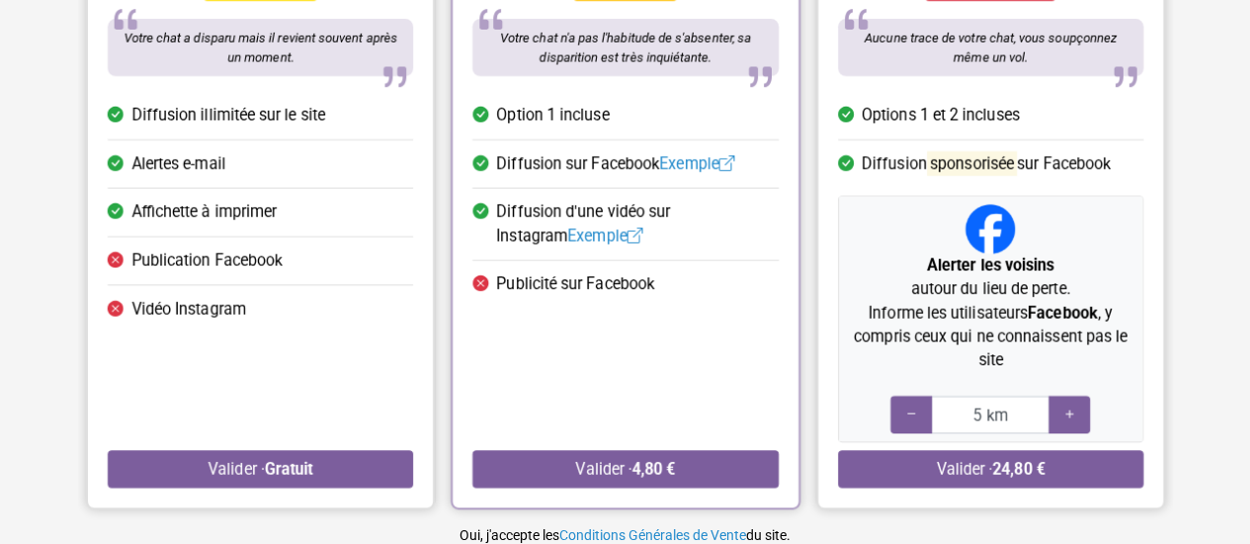
scroll to position [319, 0]
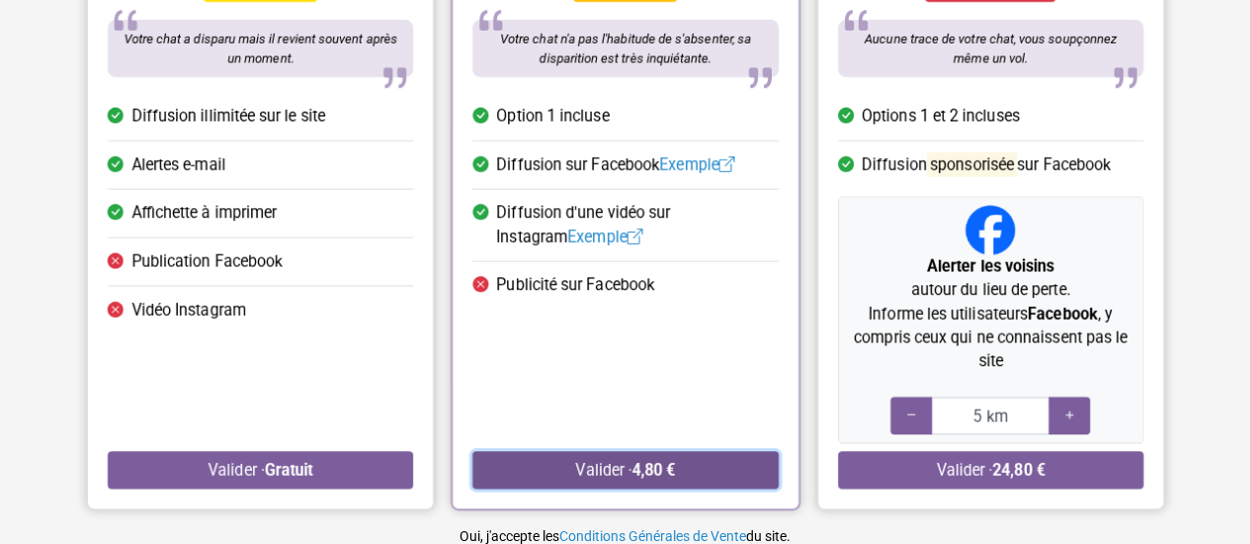
click at [688, 471] on button "Valider · 4,80 €" at bounding box center [624, 471] width 305 height 38
